Goal: Find specific fact: Find contact information

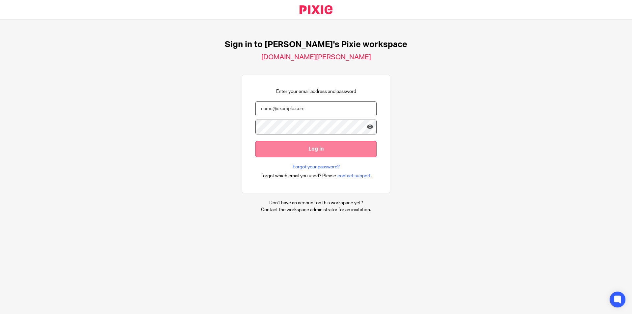
type input "info@brindleys.co.uk"
click at [301, 150] on input "Log in" at bounding box center [316, 149] width 121 height 16
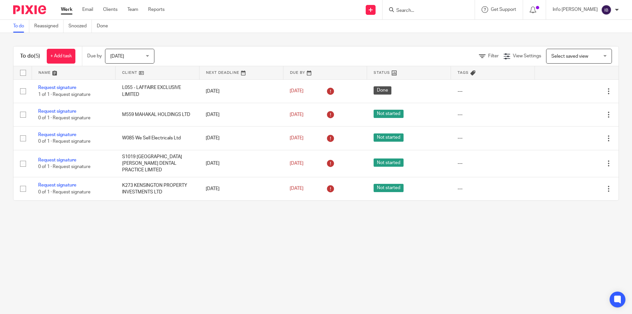
click at [419, 8] on input "Search" at bounding box center [425, 11] width 59 height 6
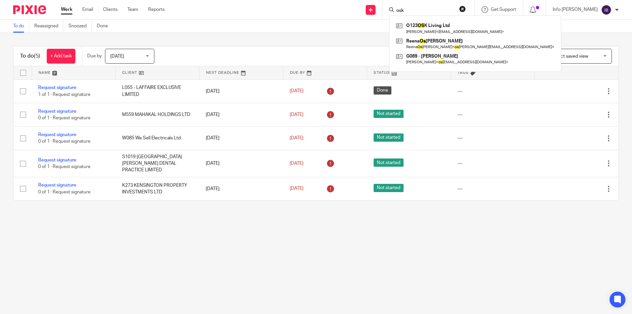
type input "osk"
click button "submit" at bounding box center [0, 0] width 0 height 0
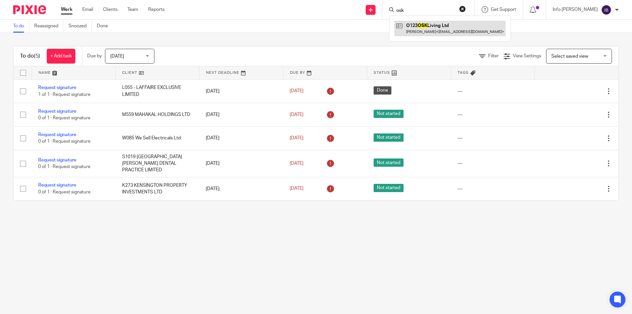
click at [438, 33] on link at bounding box center [450, 28] width 111 height 15
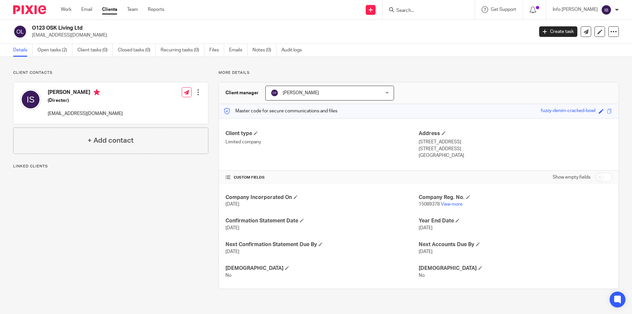
drag, startPoint x: 86, startPoint y: 37, endPoint x: 32, endPoint y: 37, distance: 53.7
click at [32, 37] on p "[EMAIL_ADDRESS][DOMAIN_NAME]" at bounding box center [281, 35] width 498 height 7
copy p "[EMAIL_ADDRESS][DOMAIN_NAME]"
